Goal: Find specific page/section: Find specific page/section

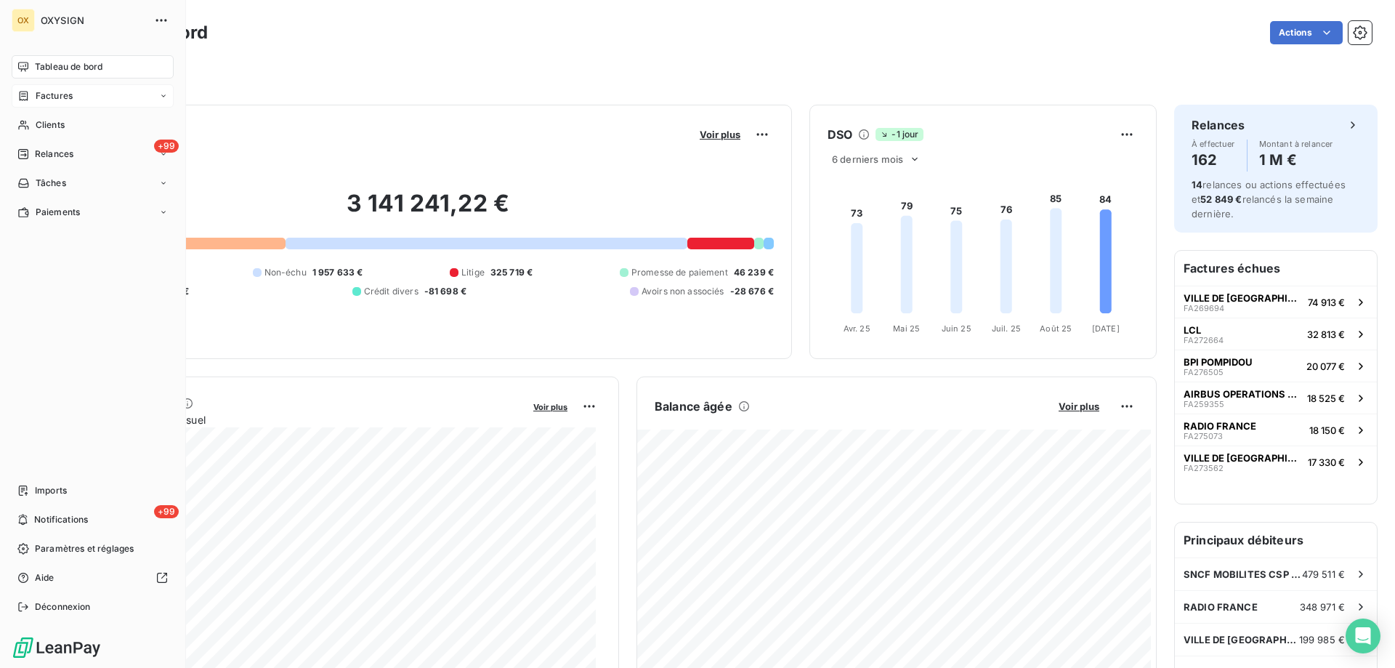
click at [44, 97] on span "Factures" at bounding box center [54, 95] width 37 height 13
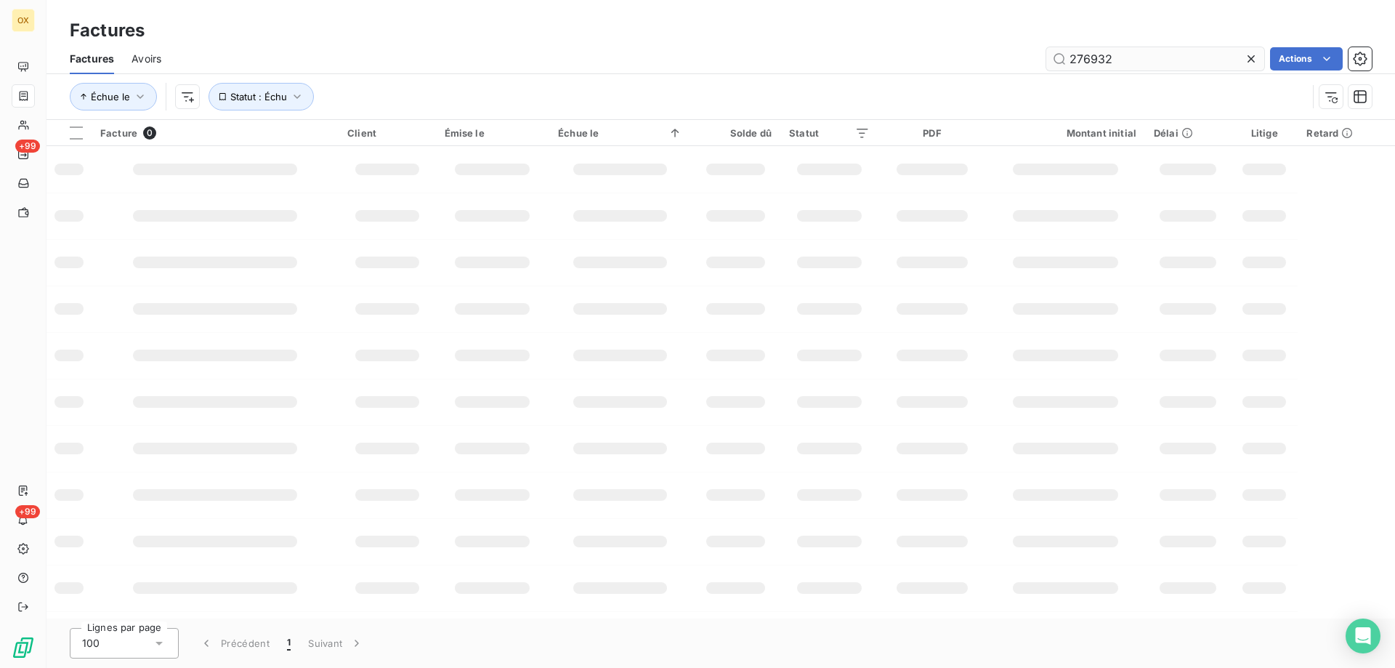
drag, startPoint x: 1112, startPoint y: 60, endPoint x: 1065, endPoint y: 63, distance: 46.6
click at [1065, 63] on input "276932" at bounding box center [1155, 58] width 218 height 23
type input "275259"
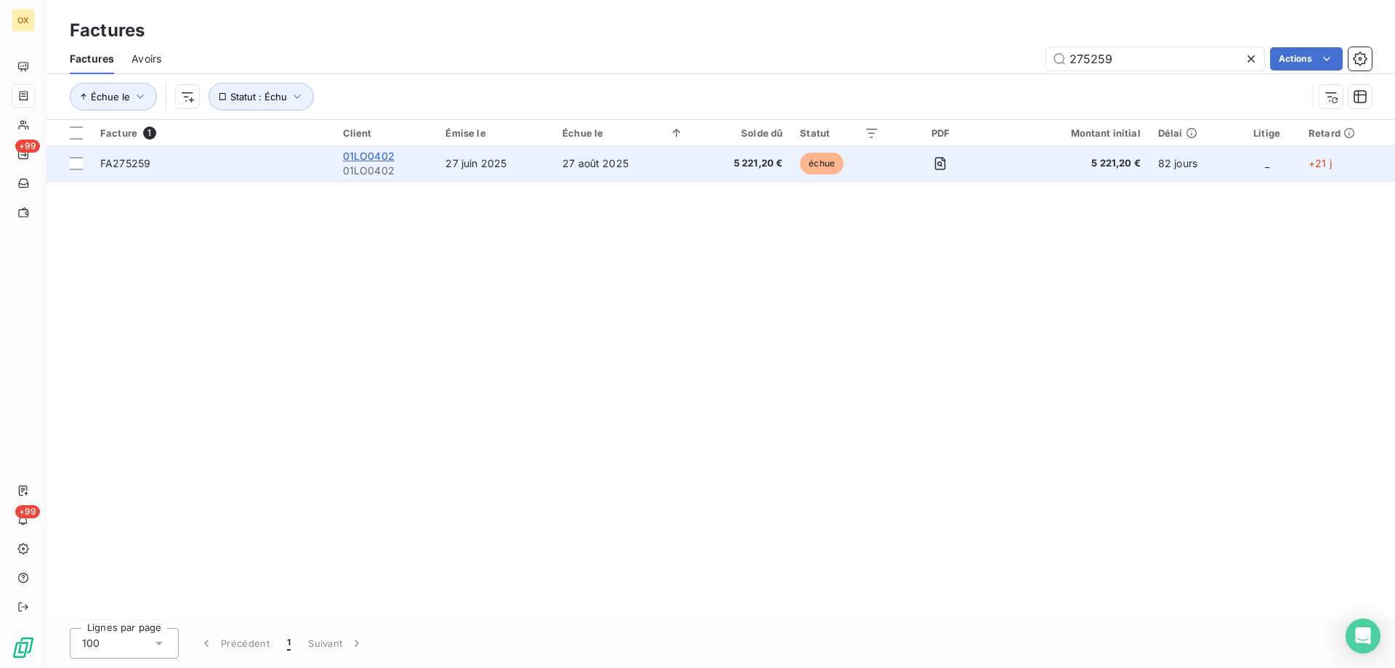
click at [373, 161] on span "01LO0402" at bounding box center [369, 156] width 52 height 12
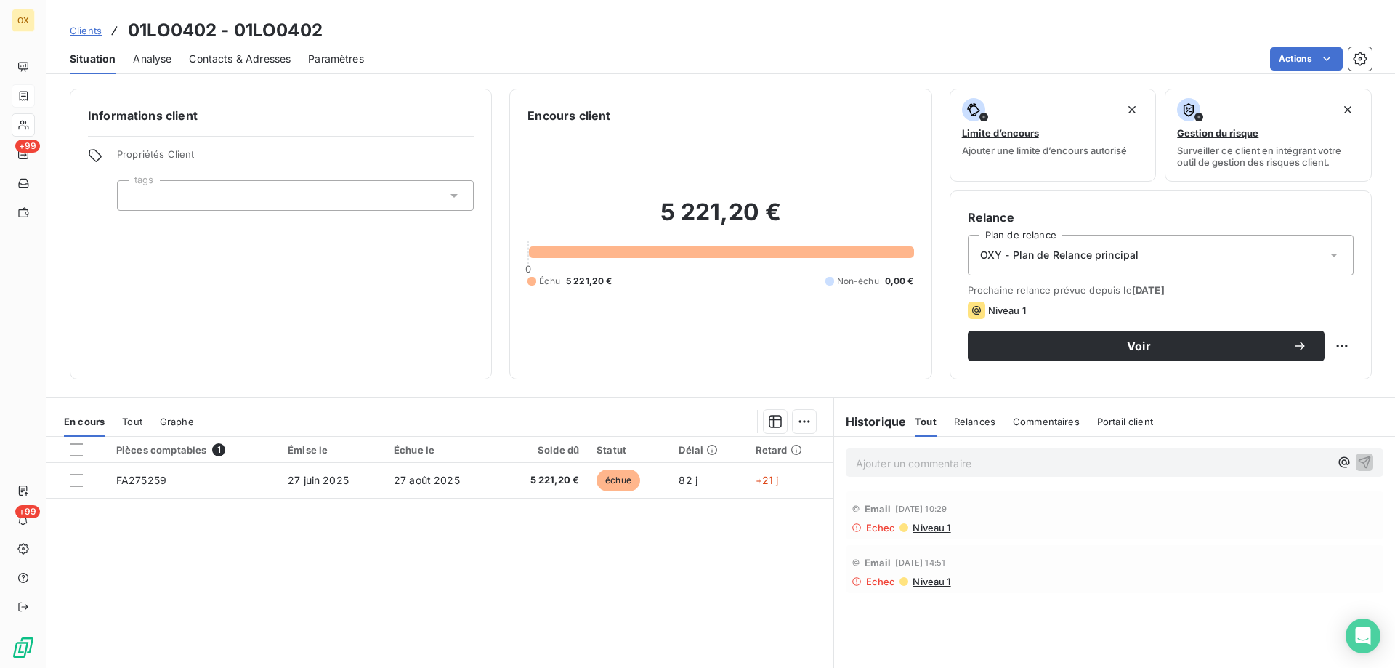
click at [878, 459] on p "Ajouter un commentaire ﻿" at bounding box center [1093, 463] width 474 height 18
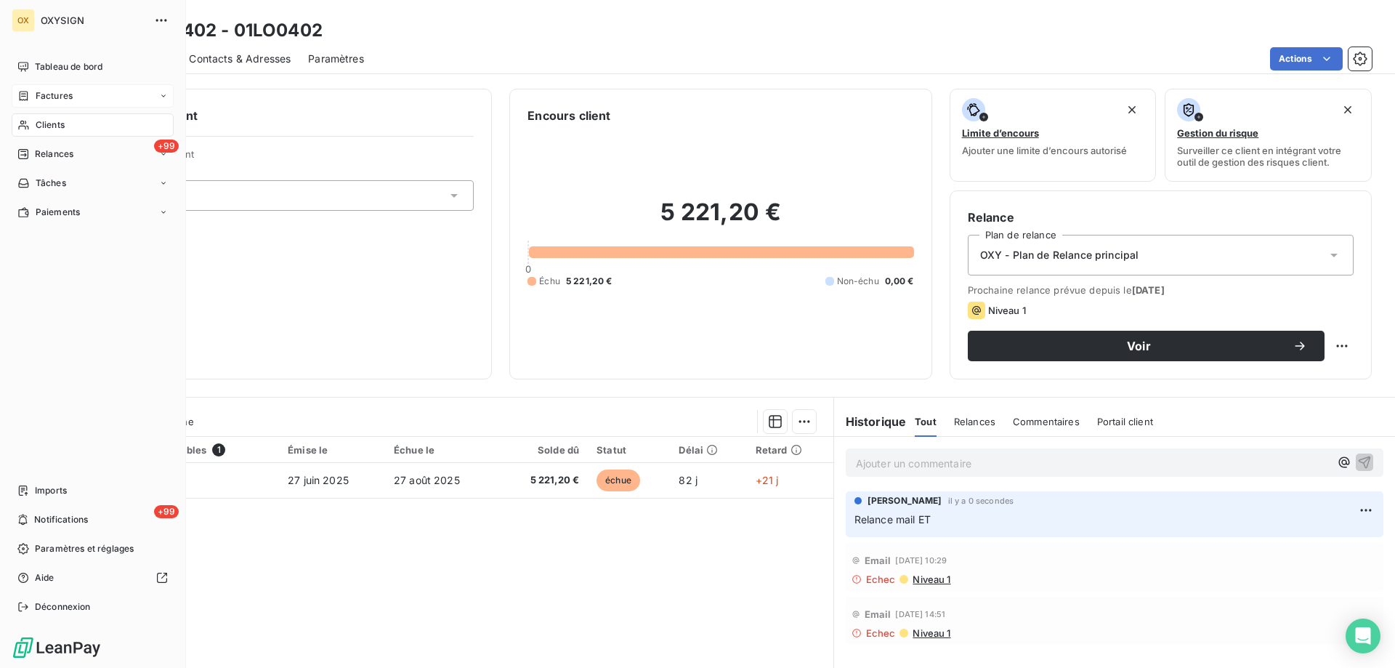
click at [32, 97] on div "Factures" at bounding box center [44, 95] width 55 height 13
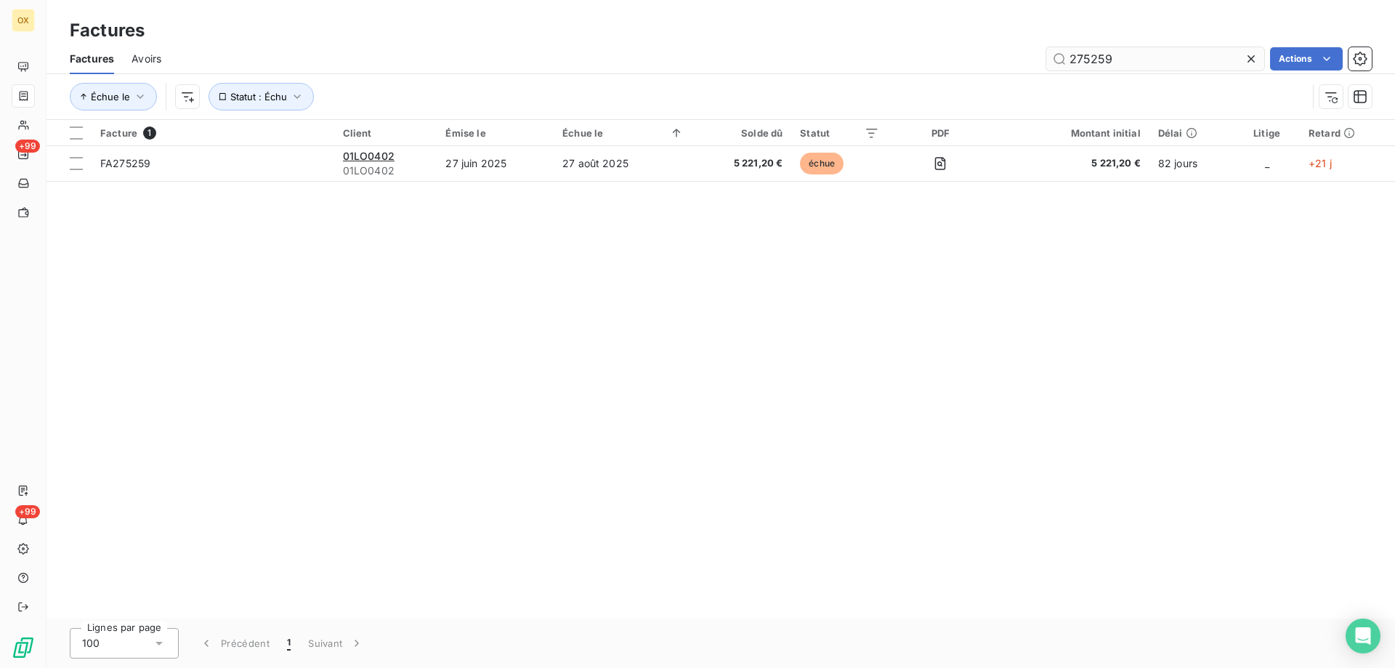
drag, startPoint x: 1130, startPoint y: 57, endPoint x: 1059, endPoint y: 63, distance: 71.4
click at [1059, 63] on input "275259" at bounding box center [1155, 58] width 218 height 23
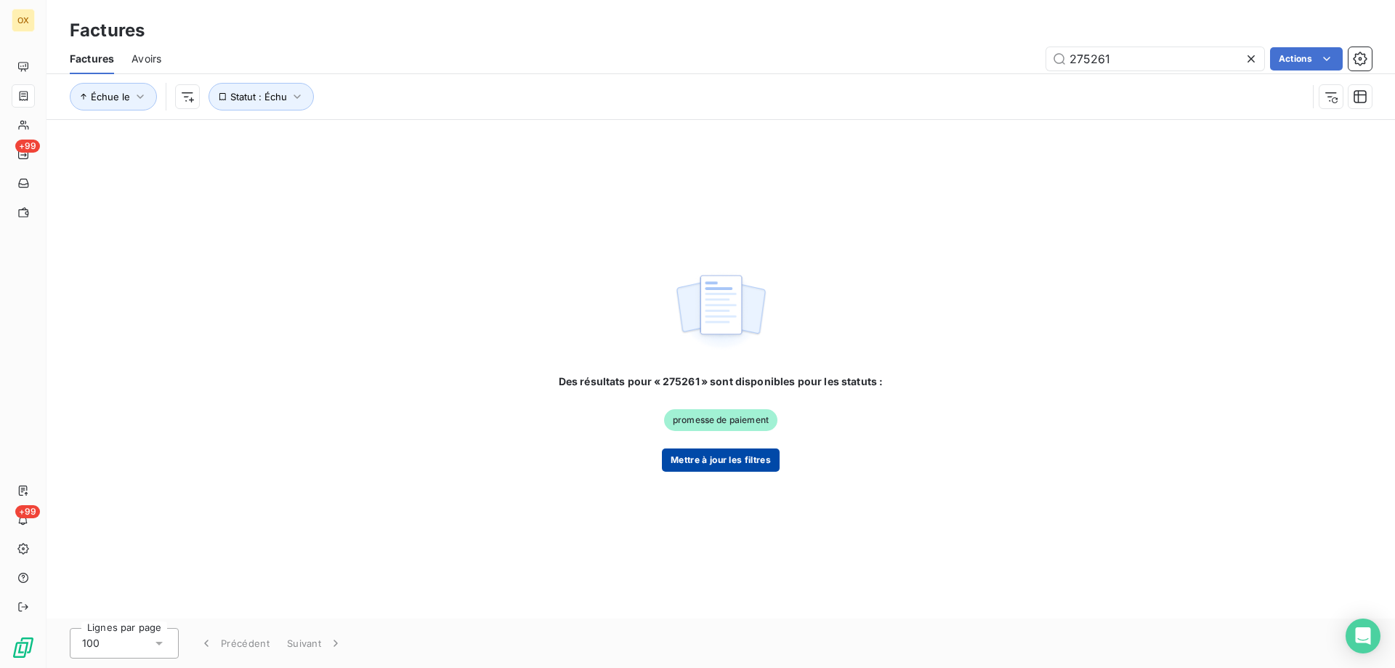
type input "275261"
click at [706, 460] on button "Mettre à jour les filtres" at bounding box center [721, 459] width 118 height 23
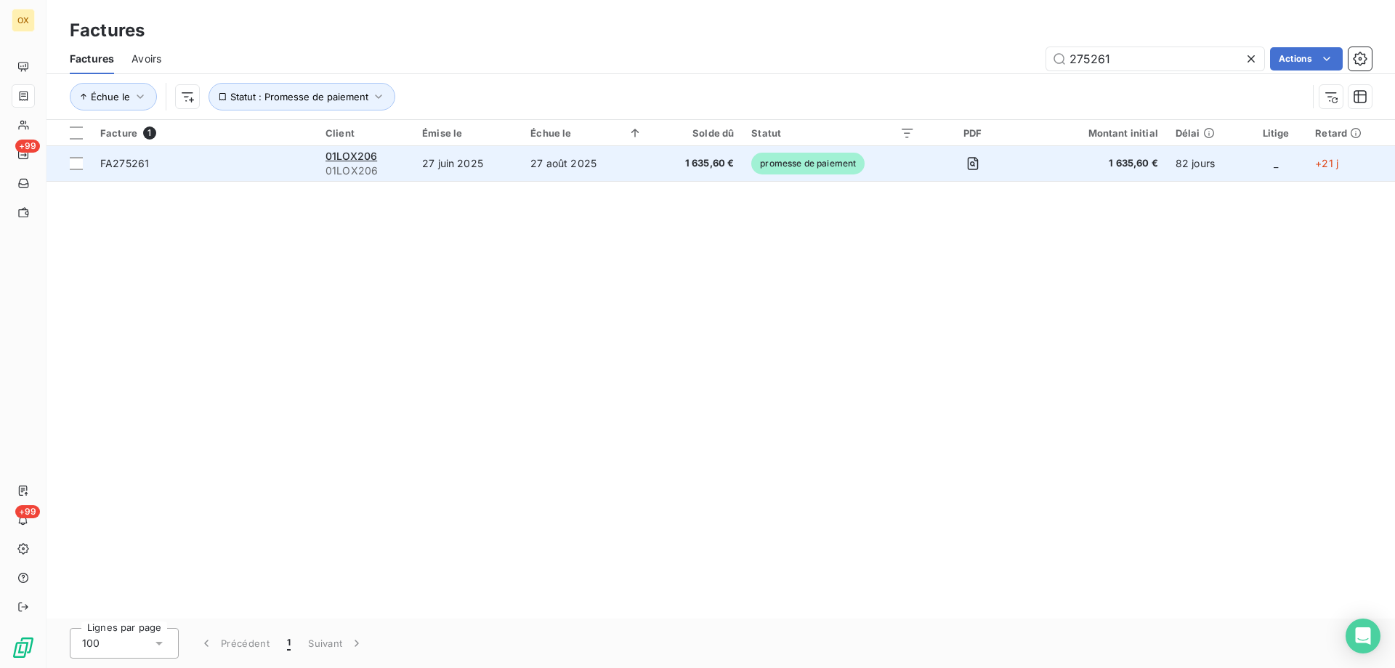
click at [445, 172] on td "27 juin 2025" at bounding box center [467, 163] width 108 height 35
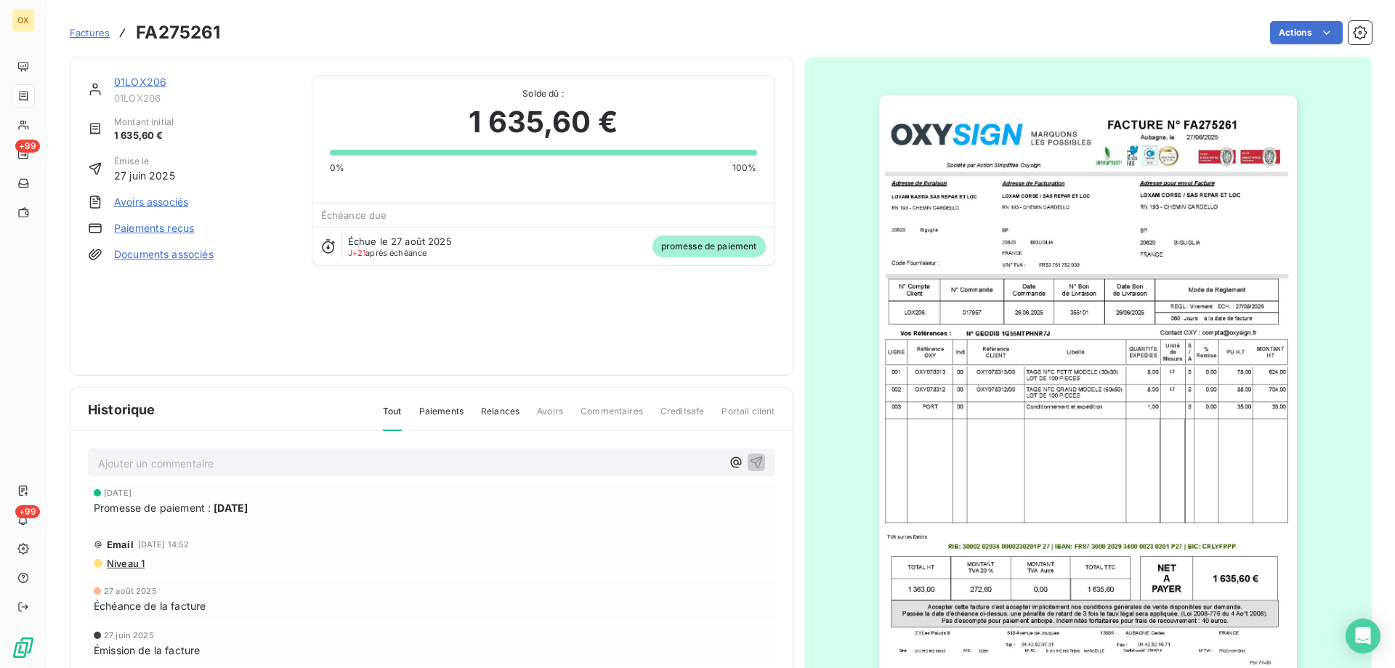
click at [118, 466] on p "Ajouter un commentaire ﻿" at bounding box center [409, 463] width 623 height 18
